Goal: Transaction & Acquisition: Purchase product/service

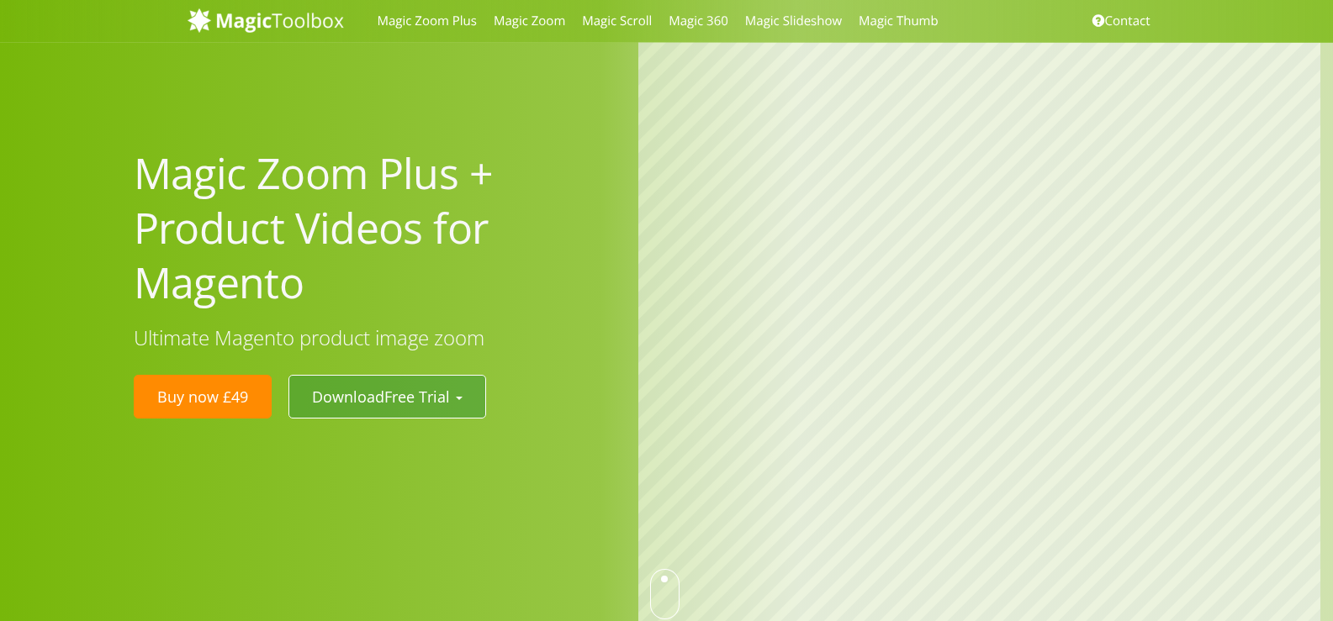
click at [460, 394] on button "Download Free Trial" at bounding box center [387, 397] width 198 height 44
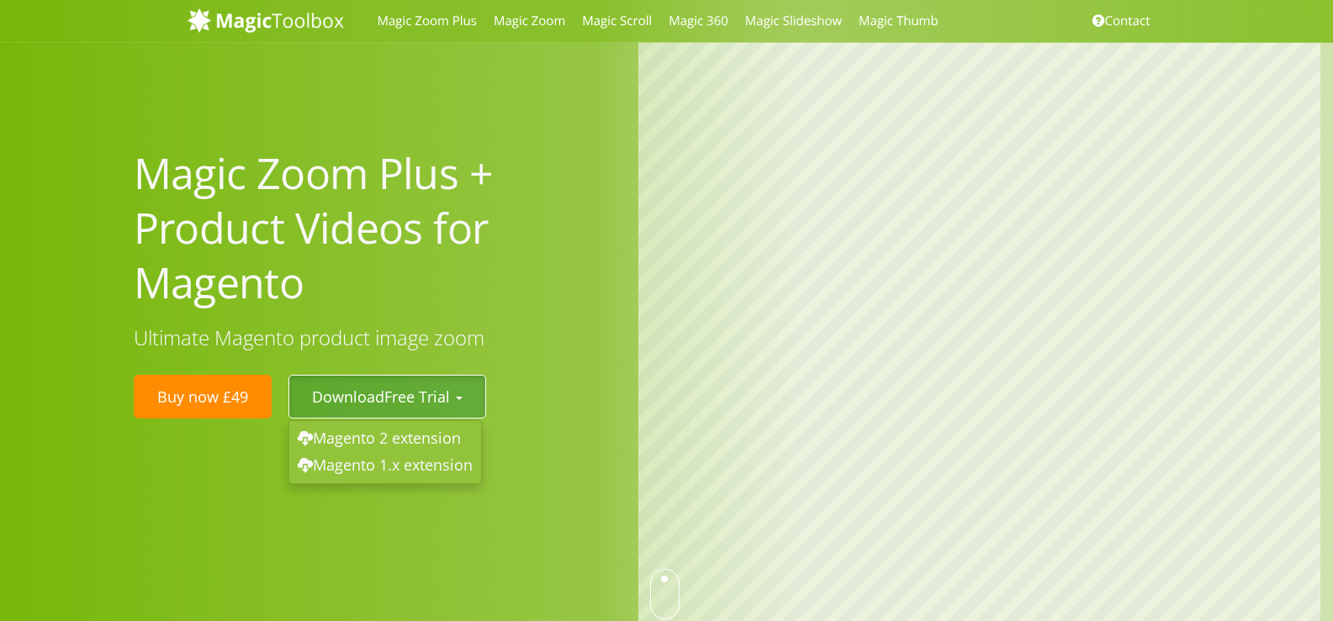
click at [461, 394] on button "Download Free Trial" at bounding box center [387, 397] width 198 height 44
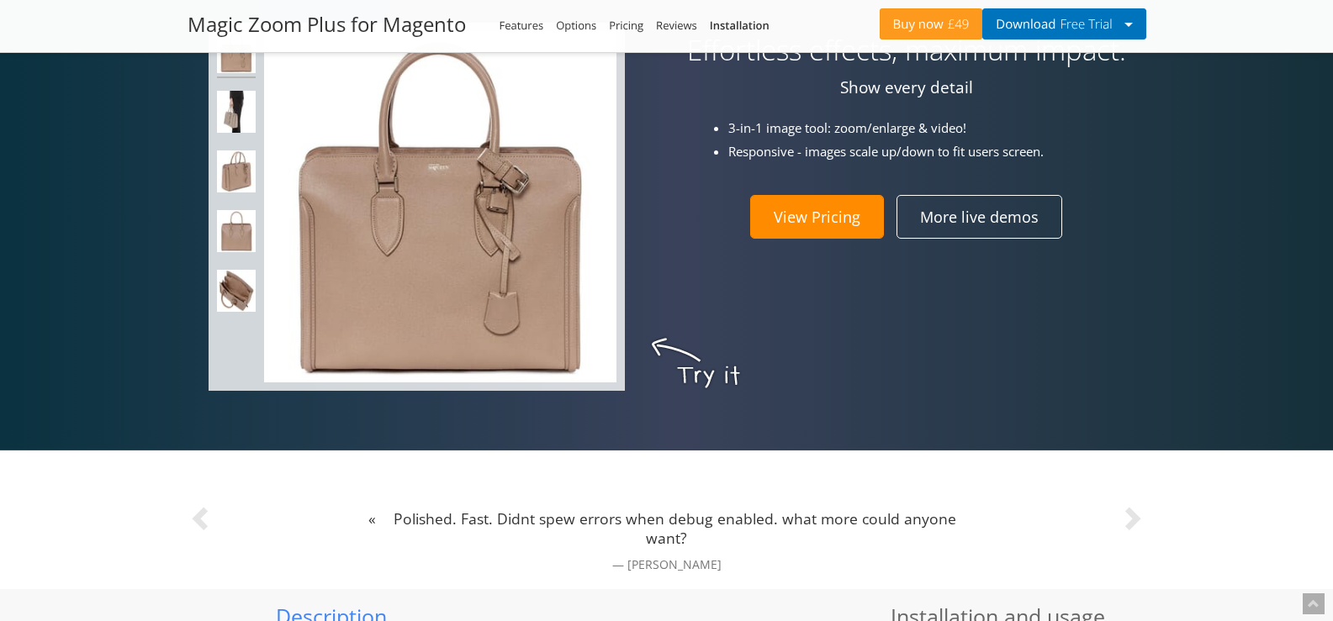
scroll to position [807, 0]
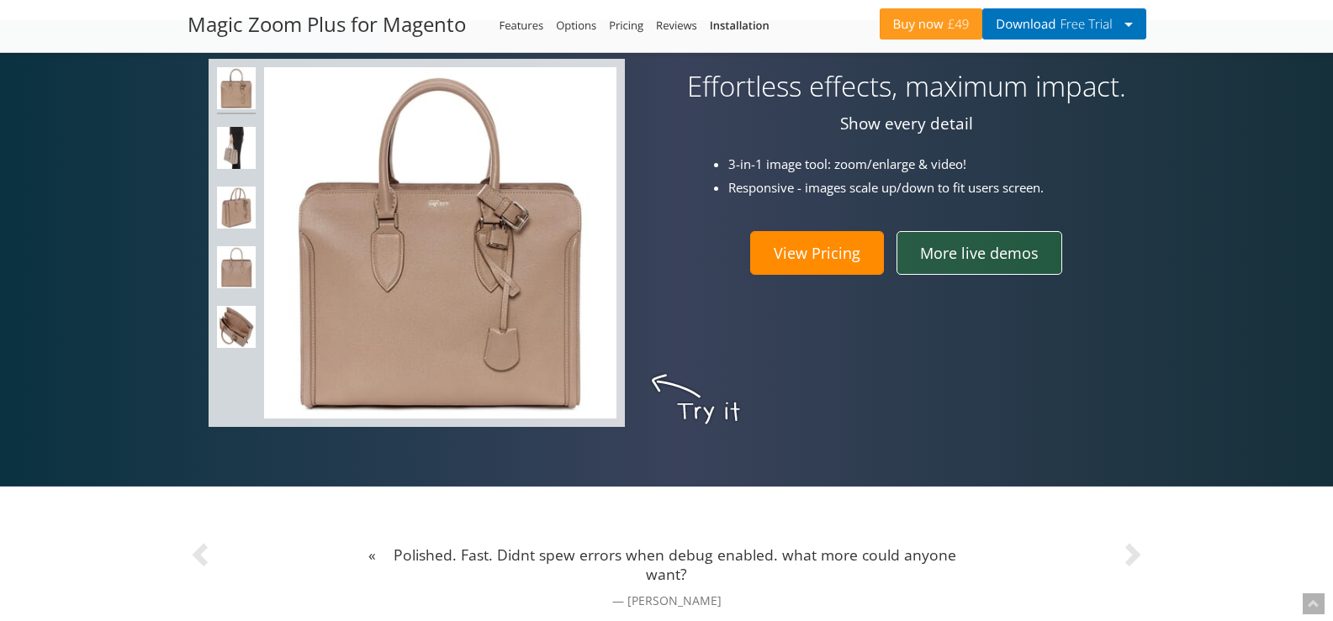
click at [933, 254] on link "More live demos" at bounding box center [979, 253] width 166 height 44
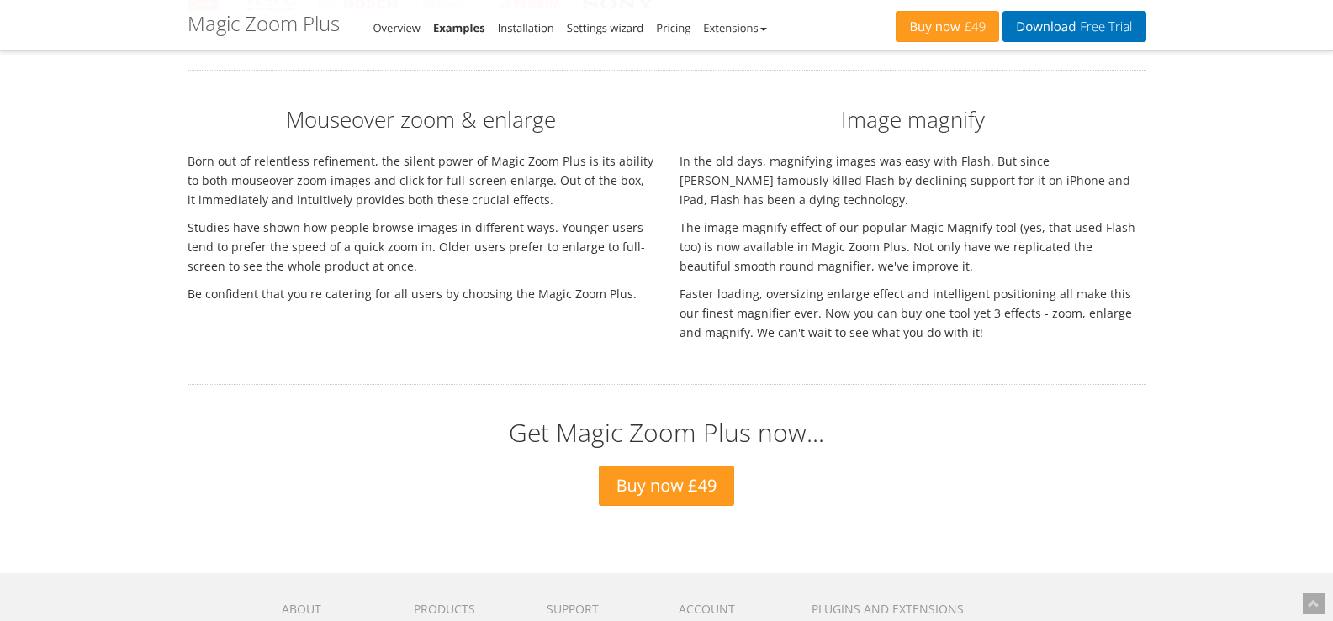
scroll to position [6053, 0]
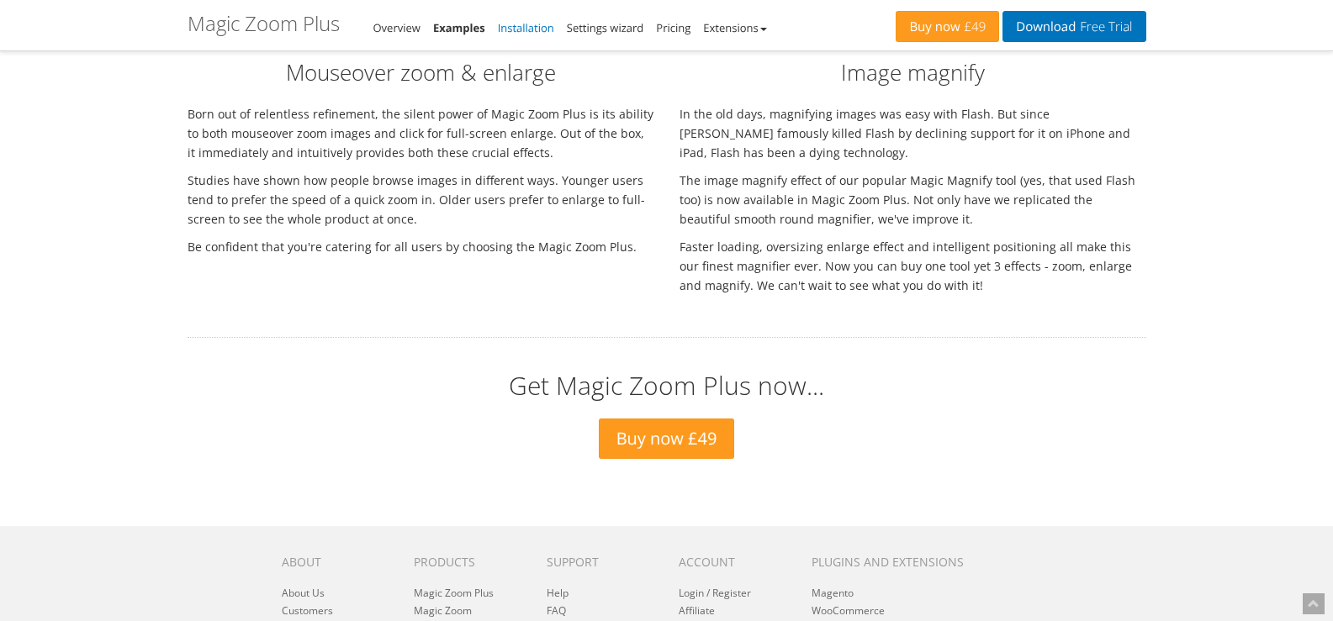
click at [515, 24] on link "Installation" at bounding box center [526, 27] width 56 height 15
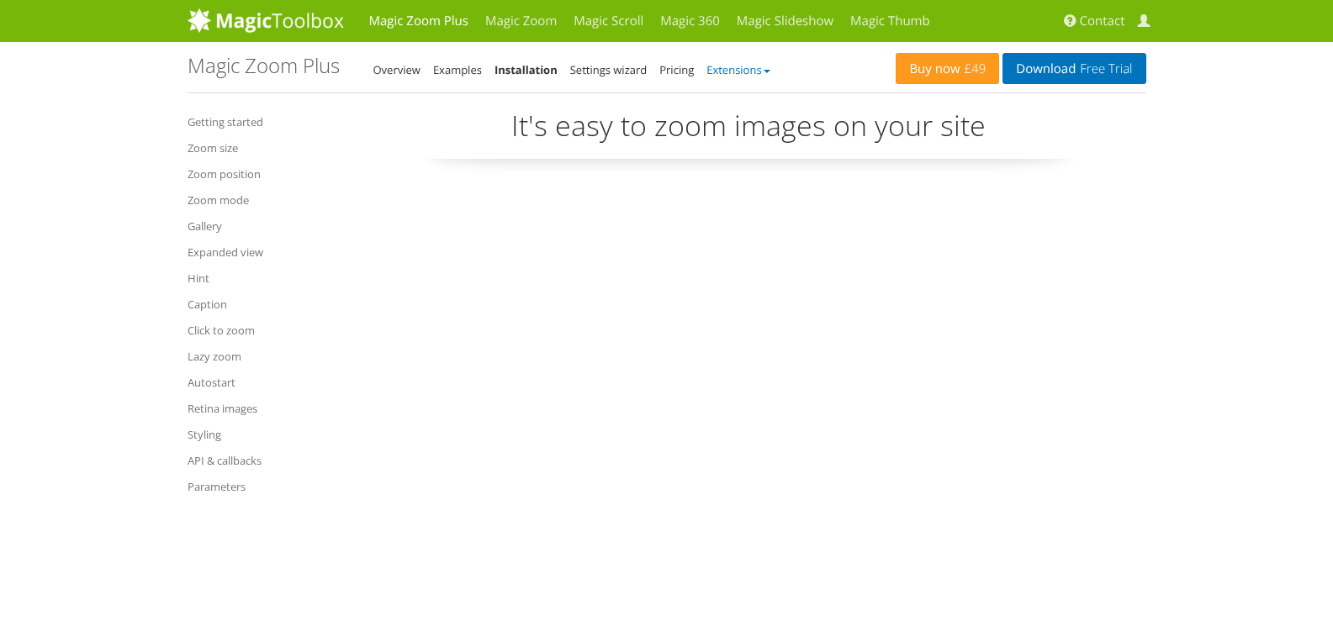
click at [769, 72] on b at bounding box center [766, 71] width 7 height 3
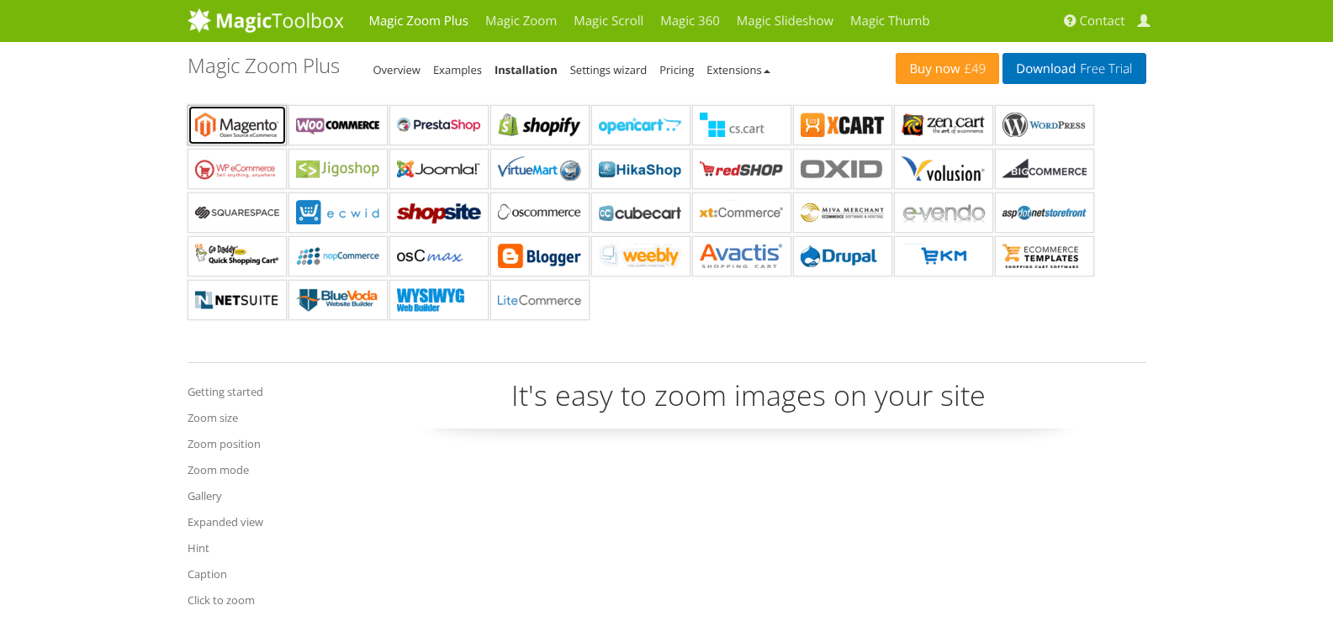
click at [200, 124] on b "Magic Zoom Plus for Magento" at bounding box center [237, 125] width 84 height 25
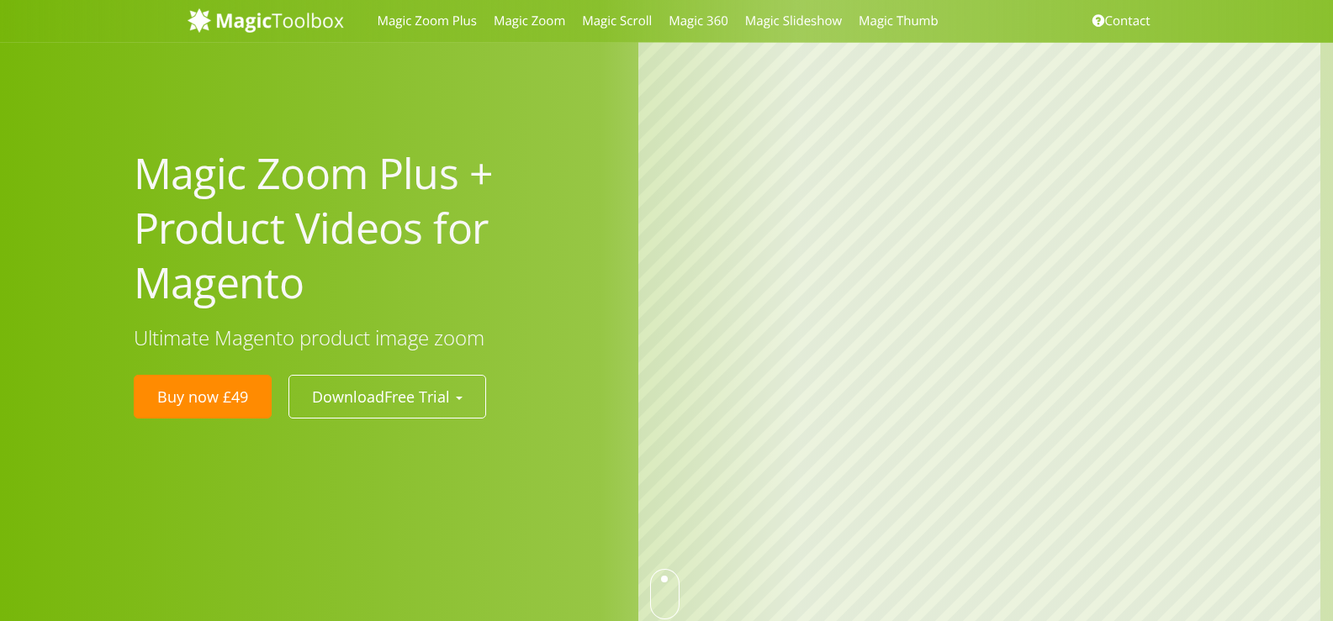
scroll to position [202, 0]
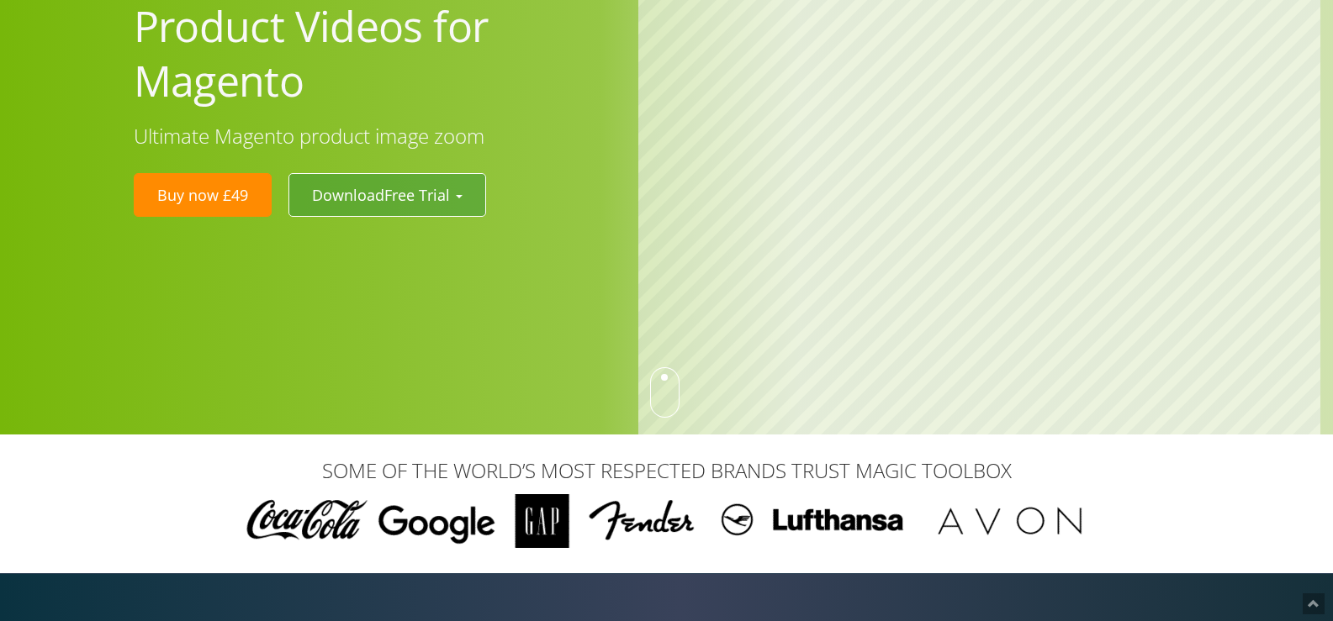
click at [447, 191] on span "Free Trial" at bounding box center [417, 195] width 66 height 20
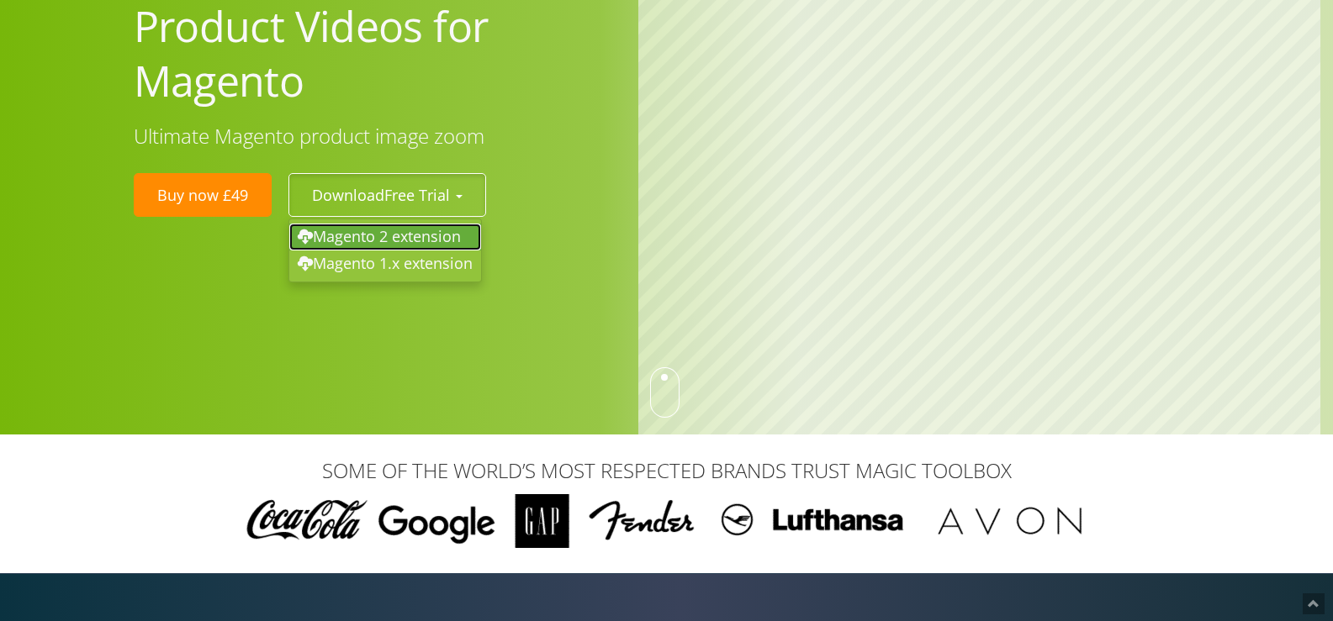
click at [446, 240] on link "Magento 2 extension" at bounding box center [385, 237] width 192 height 27
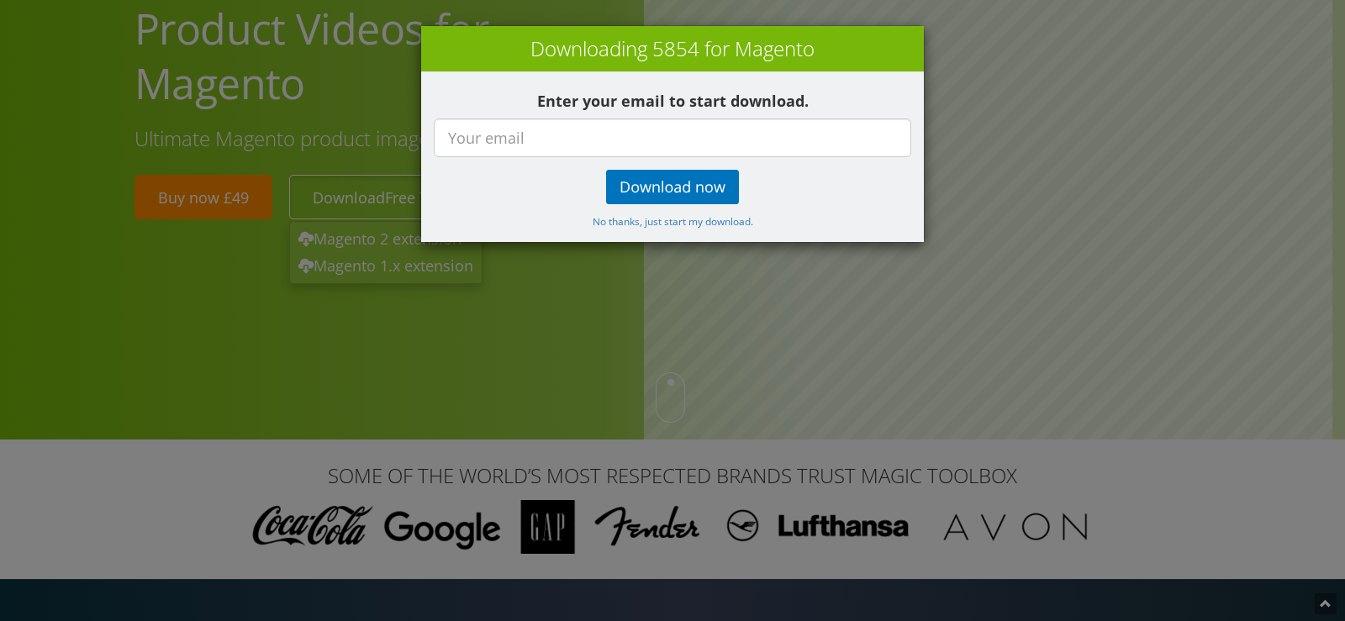
click at [974, 74] on div "× Downloading 5854 for Magento Enter your email to start download. Download now…" at bounding box center [672, 310] width 1345 height 621
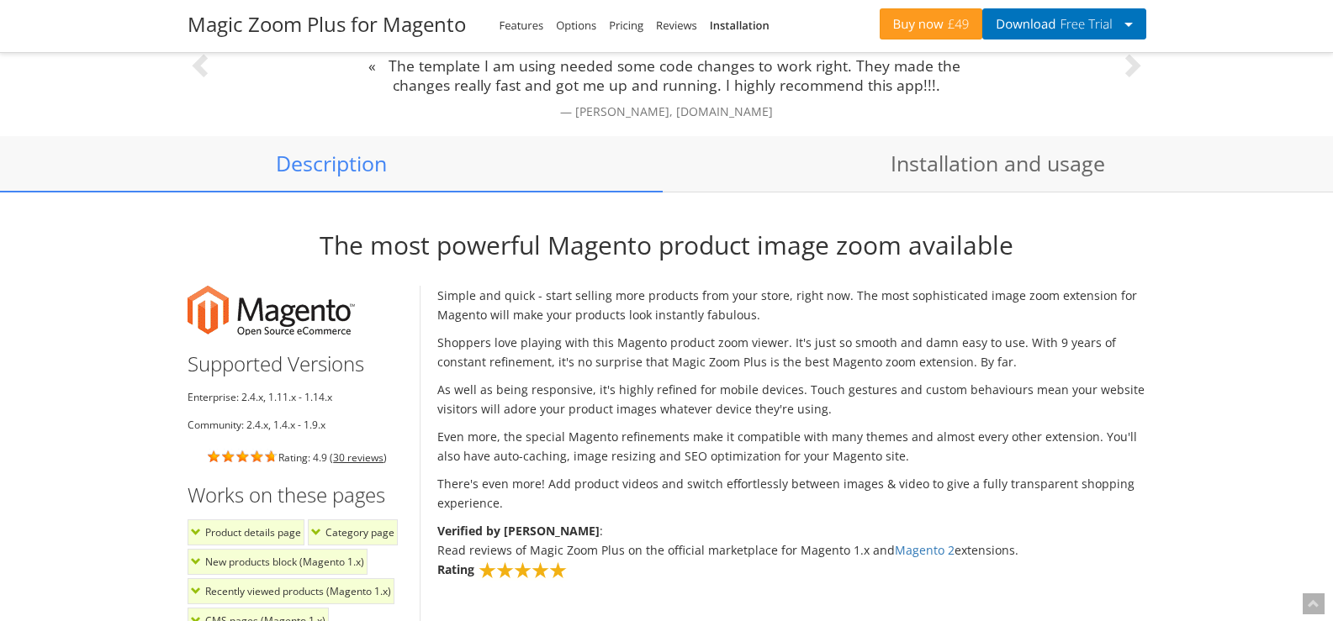
scroll to position [1312, 0]
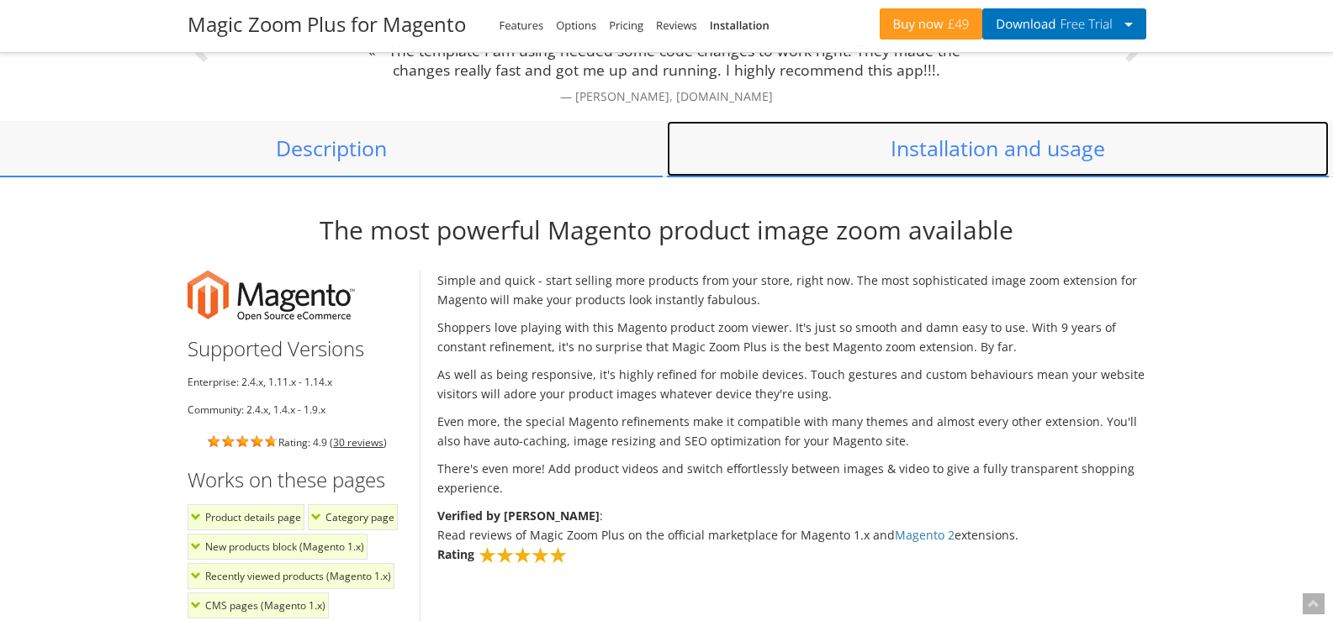
click at [1003, 154] on link "Installation and usage" at bounding box center [998, 148] width 662 height 55
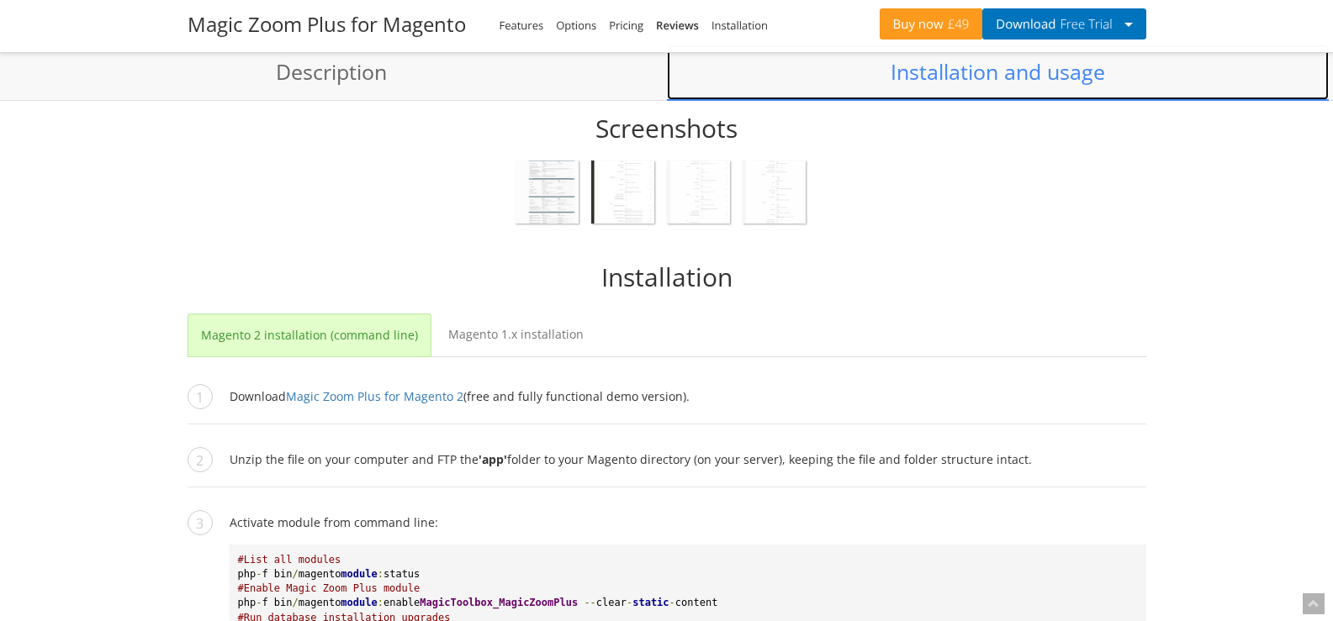
scroll to position [1428, 0]
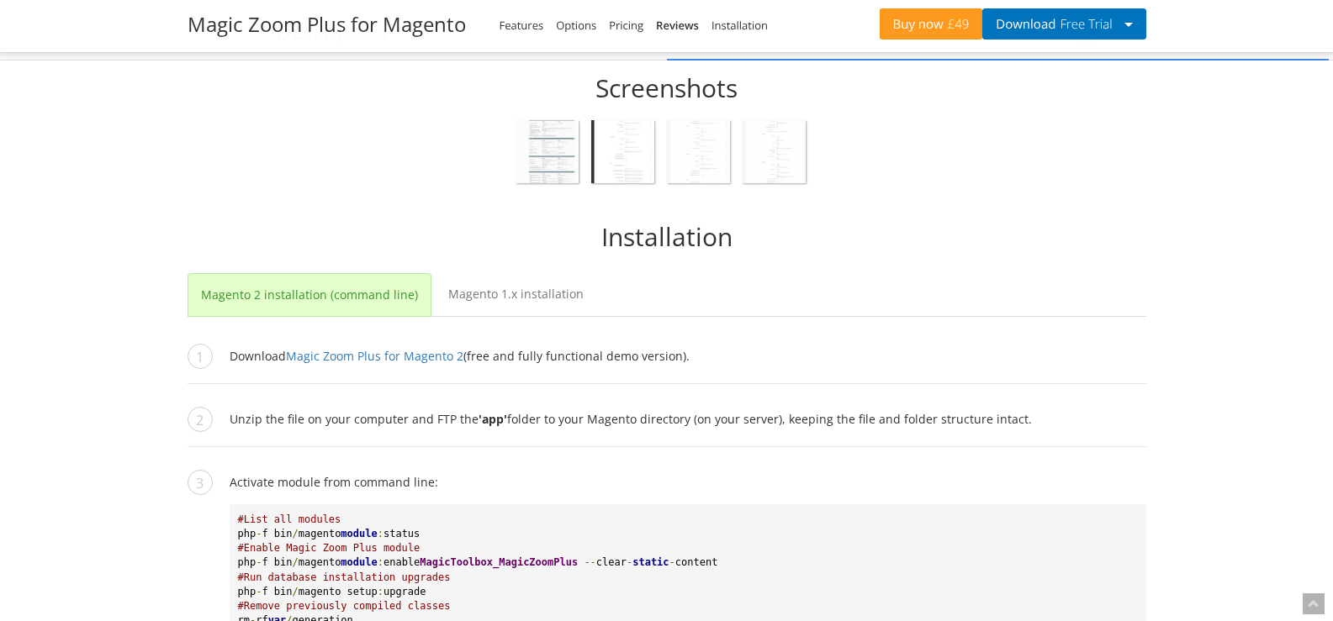
click at [563, 166] on img at bounding box center [546, 151] width 63 height 63
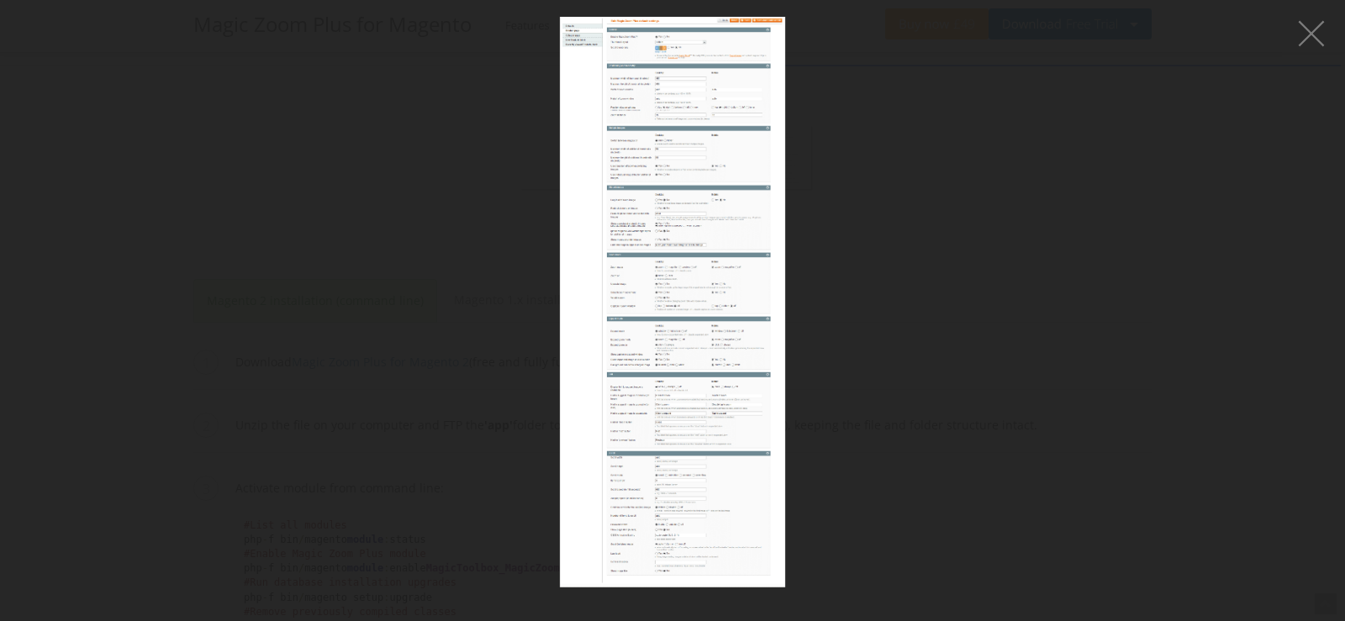
click at [995, 207] on figure at bounding box center [672, 302] width 1345 height 571
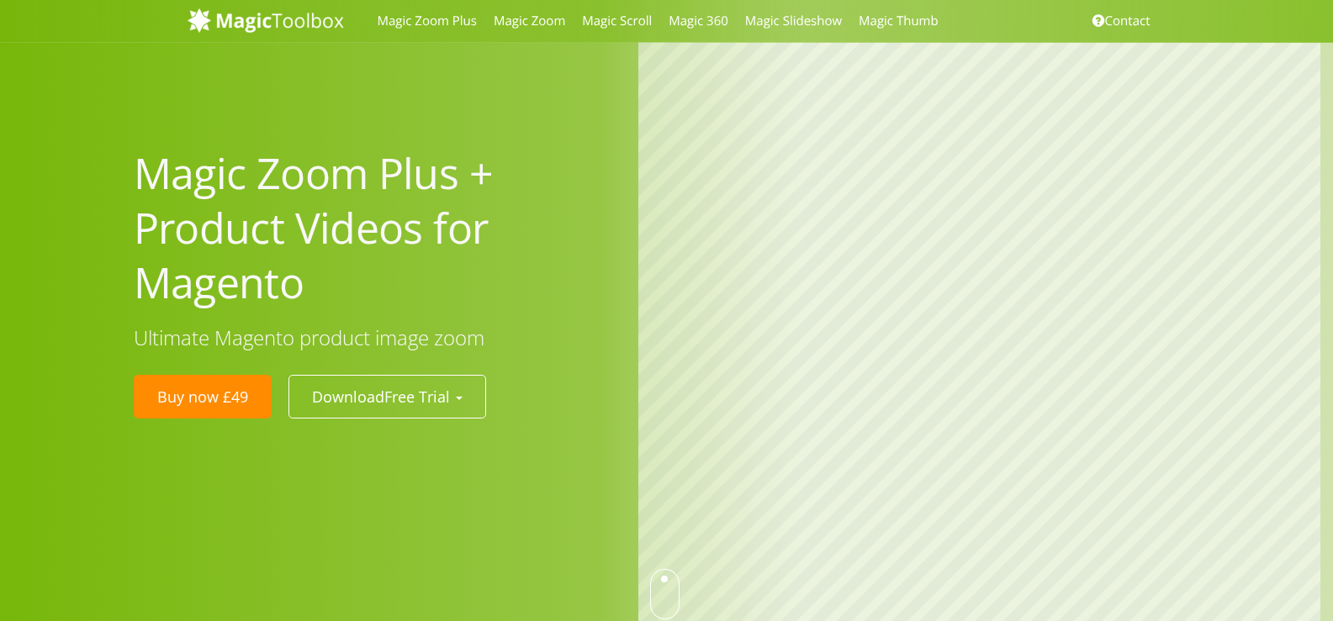
click at [176, 404] on link "Buy now £49" at bounding box center [203, 397] width 138 height 44
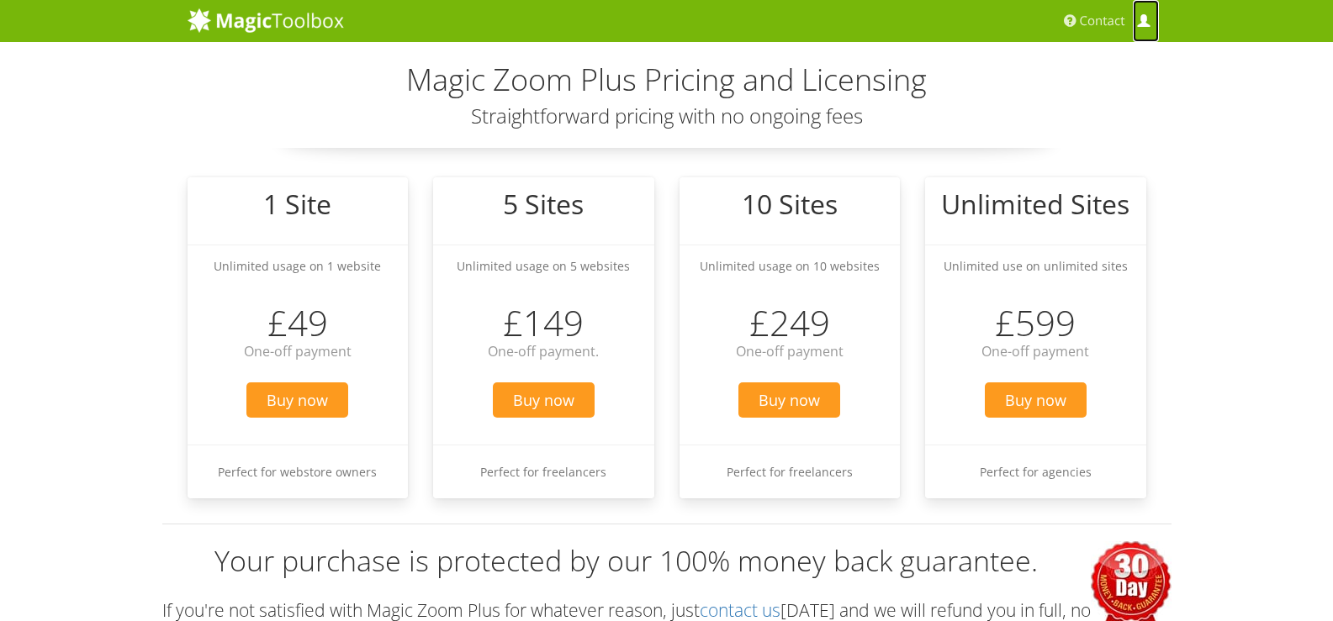
click at [1155, 23] on link "My Account" at bounding box center [1144, 21] width 25 height 42
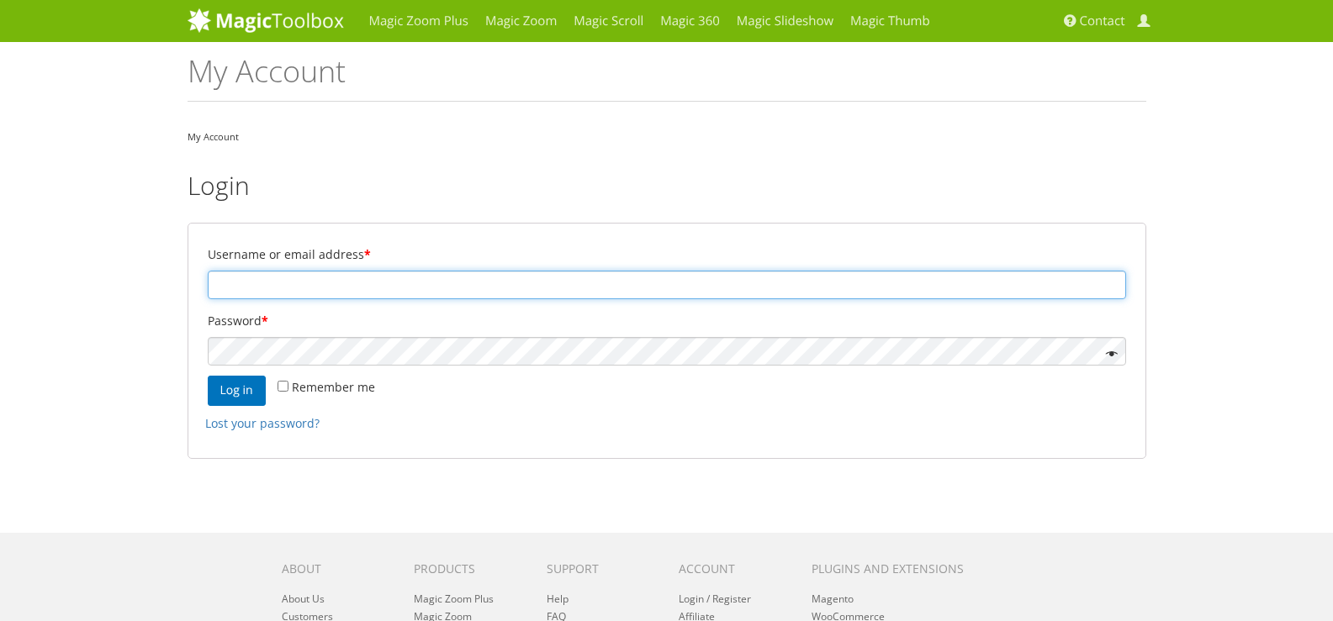
click at [400, 284] on input "Username or email address *" at bounding box center [667, 285] width 918 height 29
click at [401, 284] on input "Username or email address *" at bounding box center [667, 285] width 918 height 29
type input "[EMAIL_ADDRESS][DOMAIN_NAME]"
click at [462, 297] on input "[EMAIL_ADDRESS][DOMAIN_NAME]" at bounding box center [667, 285] width 918 height 29
click at [465, 296] on input "[EMAIL_ADDRESS][DOMAIN_NAME]" at bounding box center [667, 285] width 918 height 29
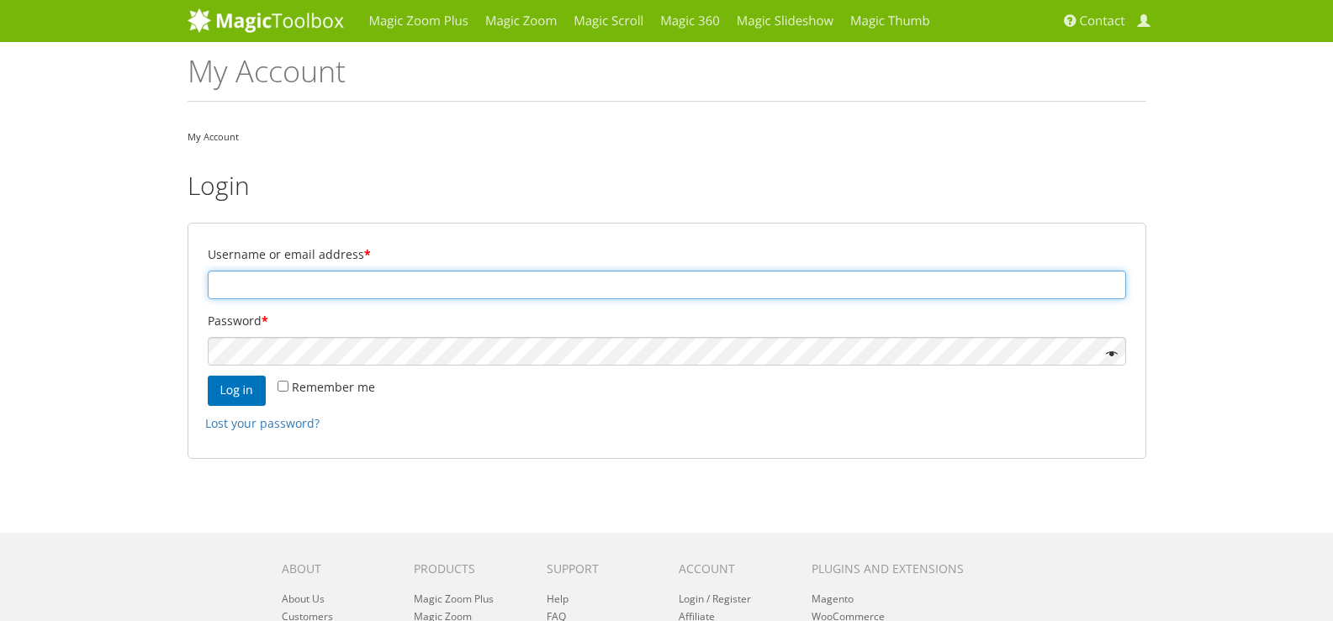
click at [469, 294] on input "Username or email address *" at bounding box center [667, 285] width 918 height 29
type input "[EMAIL_ADDRESS][DOMAIN_NAME]"
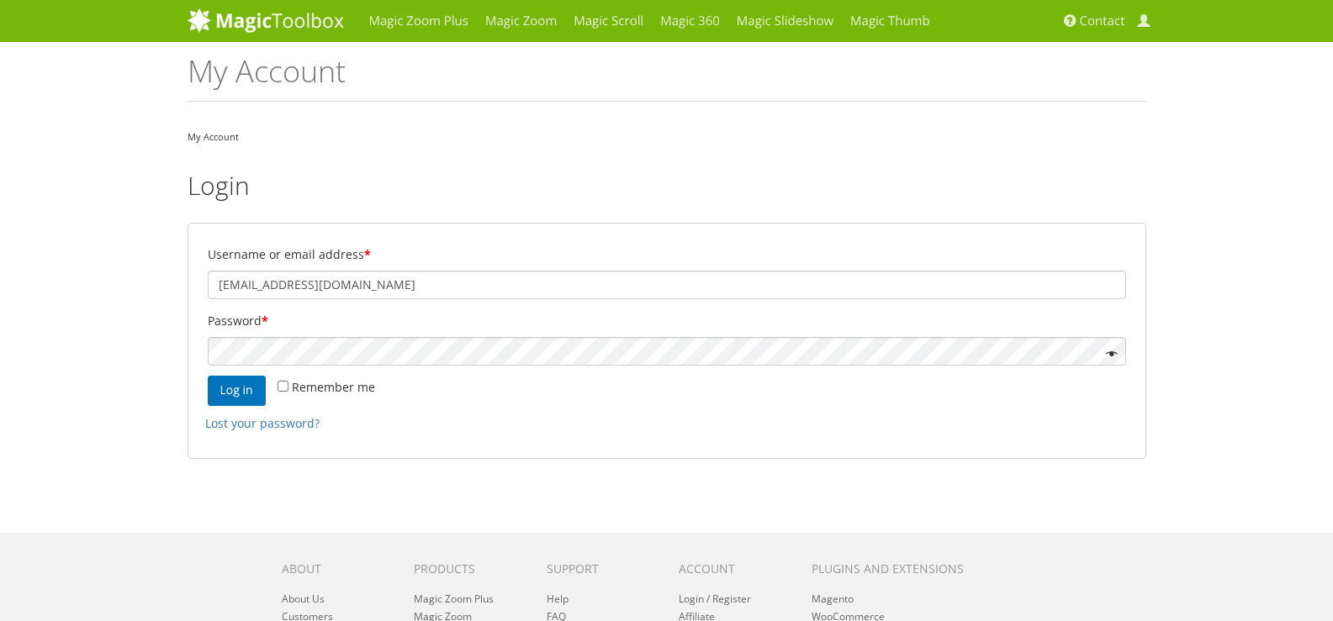
click at [397, 365] on p "Password *" at bounding box center [666, 337] width 923 height 61
click at [1144, 16] on span at bounding box center [1143, 21] width 13 height 13
